Goal: Task Accomplishment & Management: Use online tool/utility

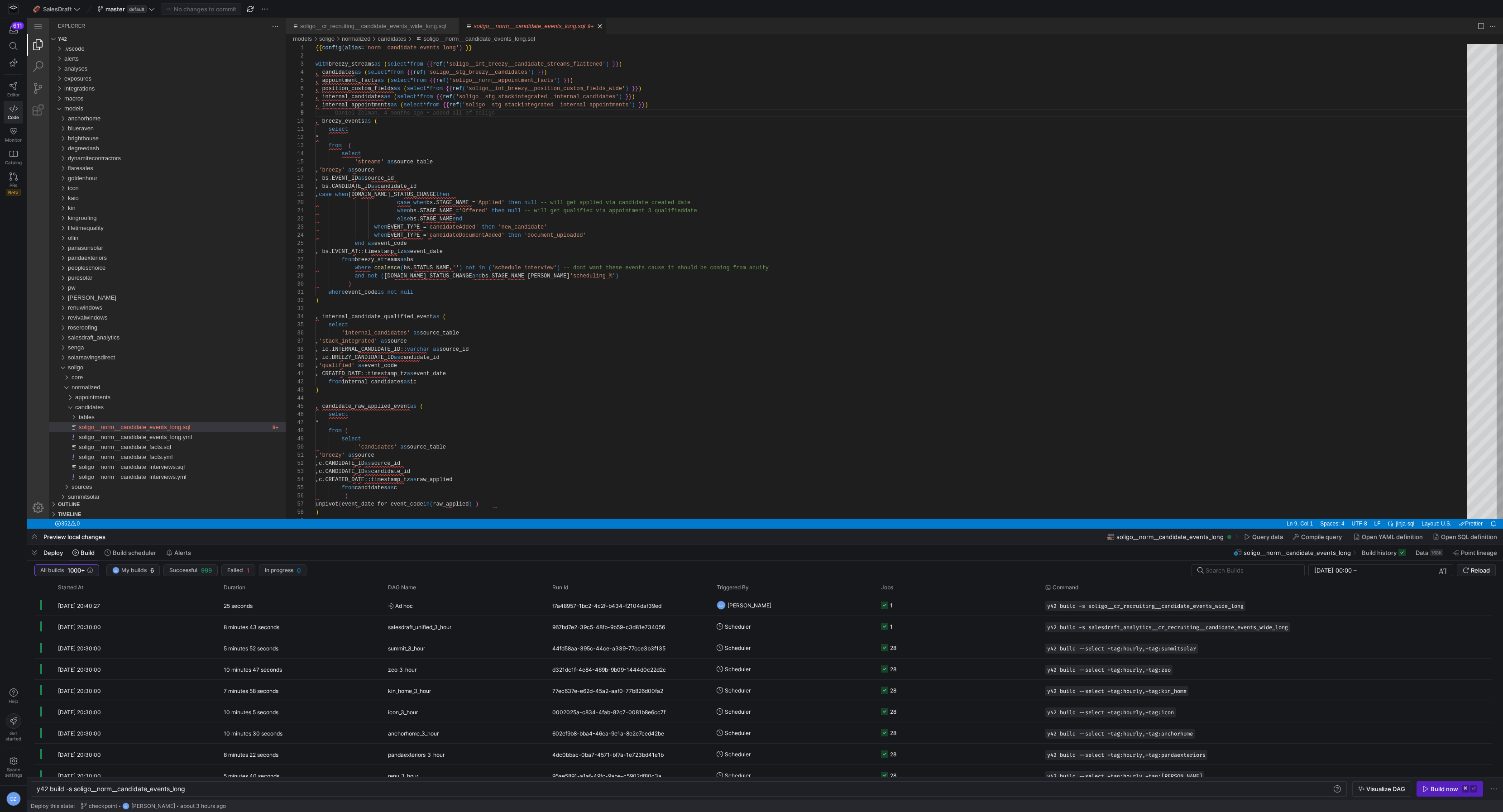
scroll to position [48, 0]
click at [1486, 571] on span "Reload" at bounding box center [1480, 570] width 19 height 7
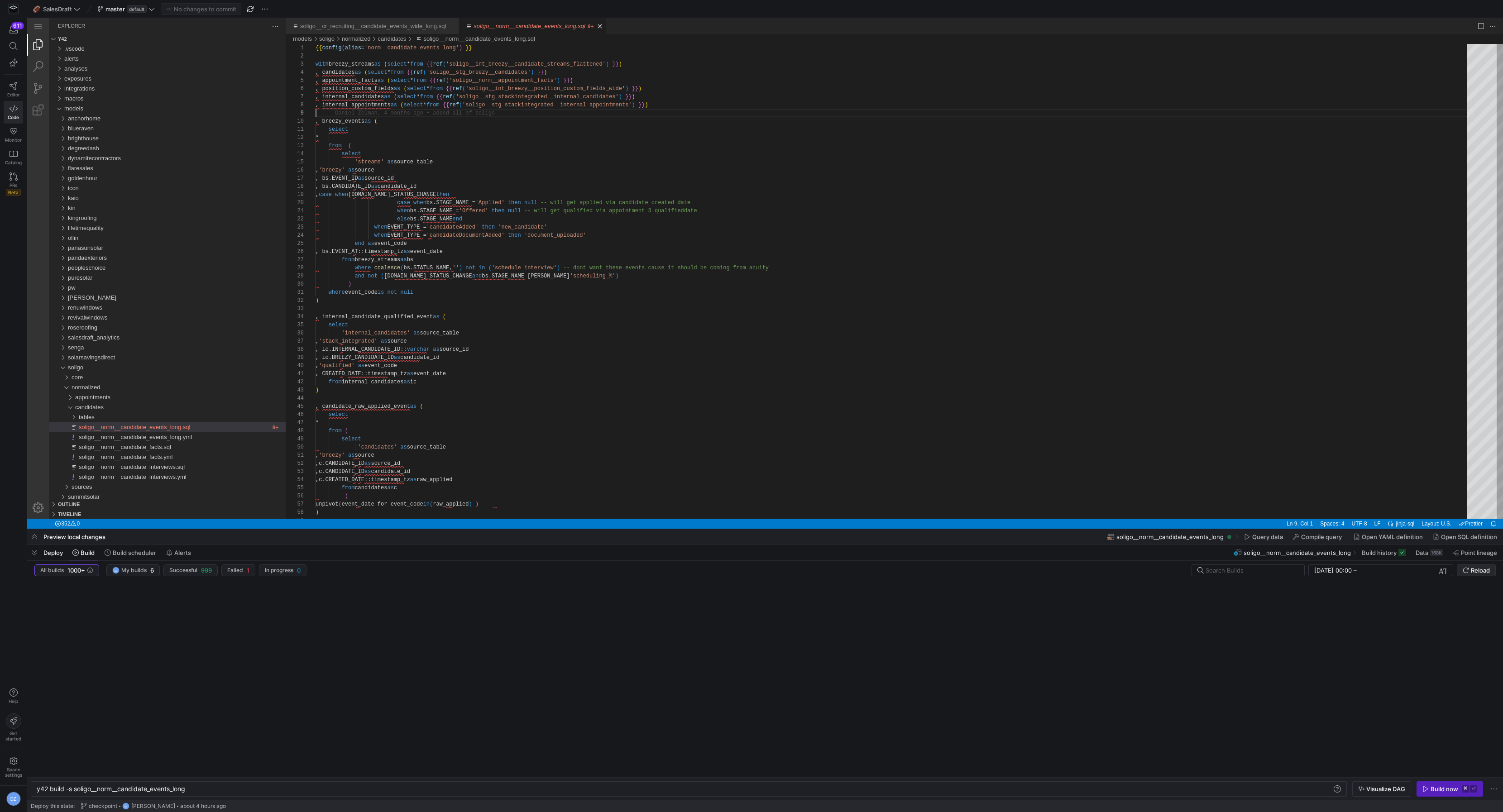
click at [1486, 571] on span "Reload" at bounding box center [1480, 570] width 19 height 7
